Goal: Transaction & Acquisition: Purchase product/service

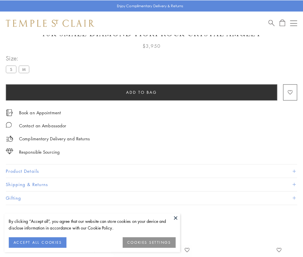
scroll to position [29, 0]
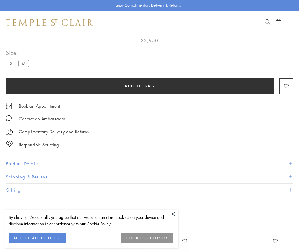
click at [140, 86] on span "Add to bag" at bounding box center [140, 86] width 30 height 6
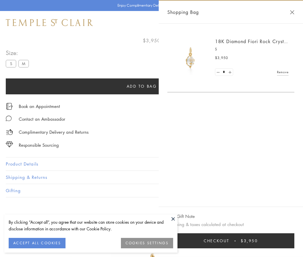
click at [233, 240] on button "Checkout $3,950" at bounding box center [231, 240] width 127 height 15
